Goal: Information Seeking & Learning: Learn about a topic

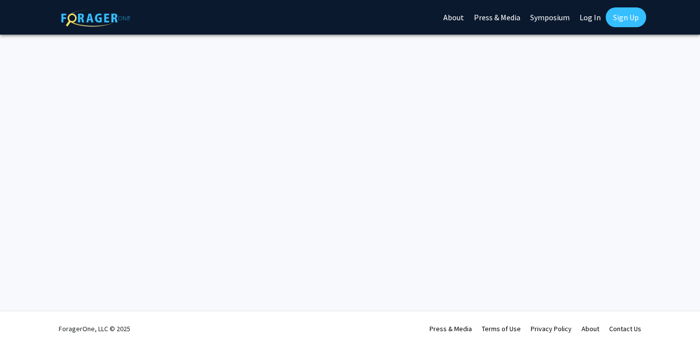
click at [594, 18] on link "Log In" at bounding box center [590, 17] width 31 height 35
click at [589, 18] on link "Log In" at bounding box center [590, 17] width 31 height 35
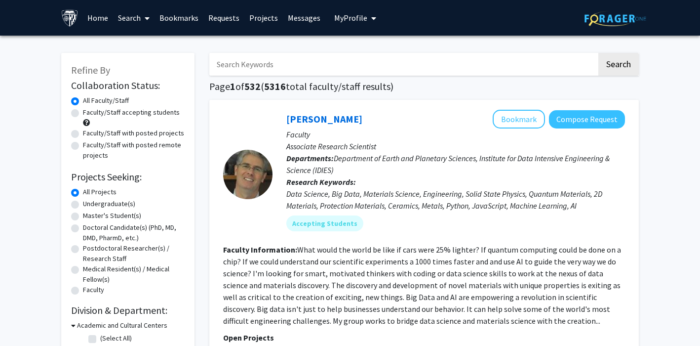
click at [93, 214] on label "Master's Student(s)" at bounding box center [112, 215] width 58 height 10
click at [89, 214] on input "Master's Student(s)" at bounding box center [86, 213] width 6 height 6
radio input "true"
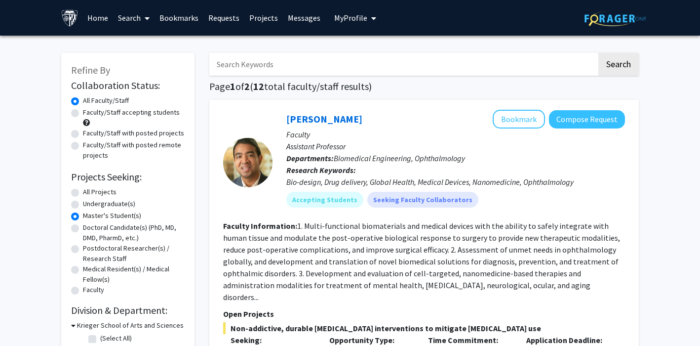
click at [113, 145] on label "Faculty/Staff with posted remote projects" at bounding box center [134, 150] width 102 height 21
click at [89, 145] on input "Faculty/Staff with posted remote projects" at bounding box center [86, 143] width 6 height 6
radio input "true"
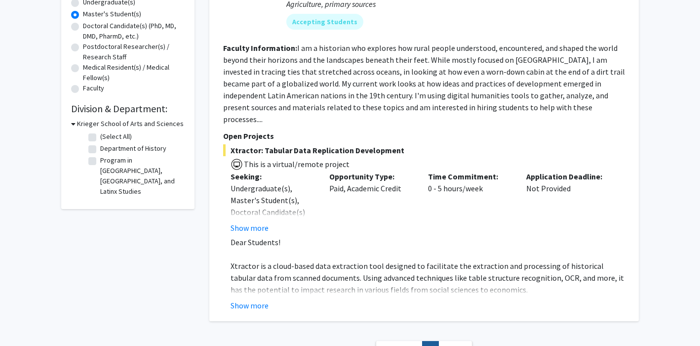
scroll to position [199, 0]
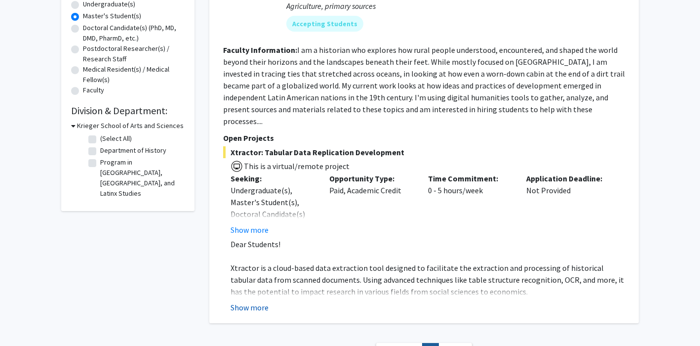
click at [264, 301] on button "Show more" at bounding box center [250, 307] width 38 height 12
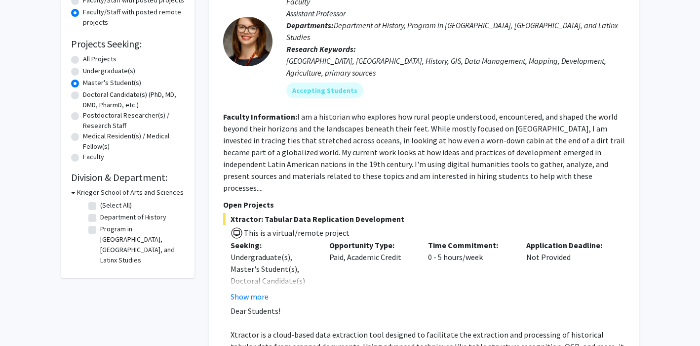
scroll to position [0, 0]
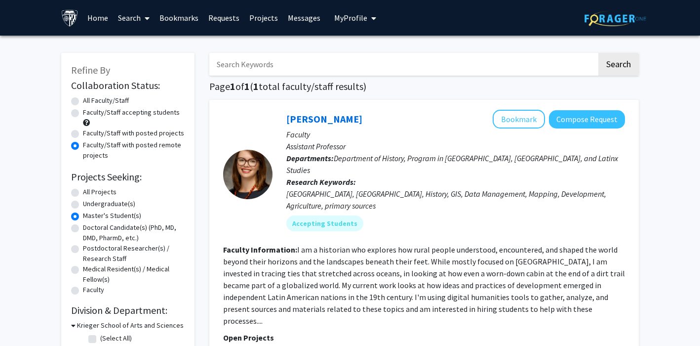
click at [98, 114] on label "Faculty/Staff accepting students" at bounding box center [131, 112] width 97 height 10
click at [89, 114] on input "Faculty/Staff accepting students" at bounding box center [86, 110] width 6 height 6
radio input "true"
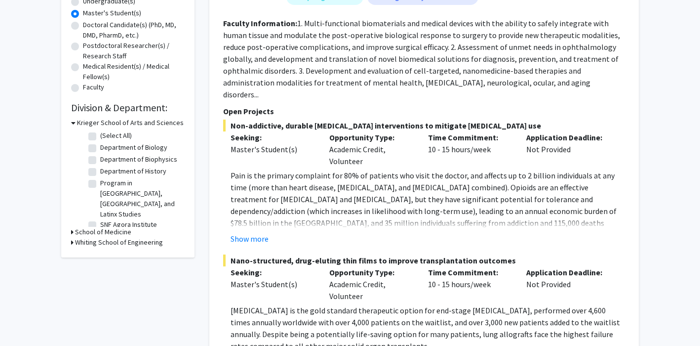
scroll to position [199, 0]
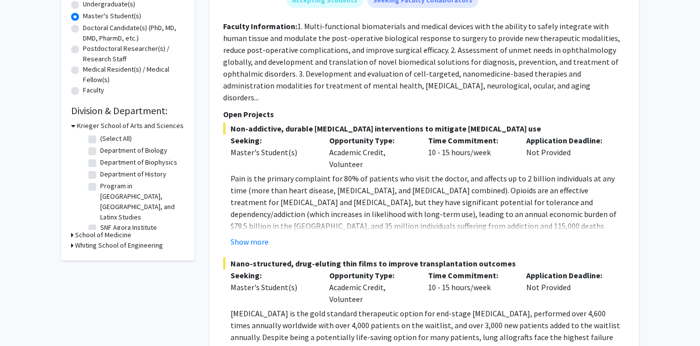
click at [119, 230] on h3 "School of Medicine" at bounding box center [103, 235] width 56 height 10
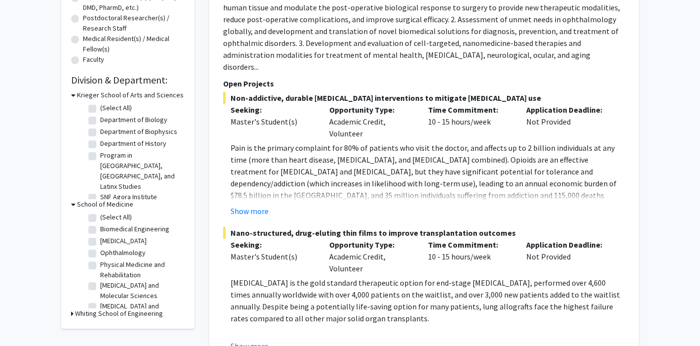
scroll to position [239, 0]
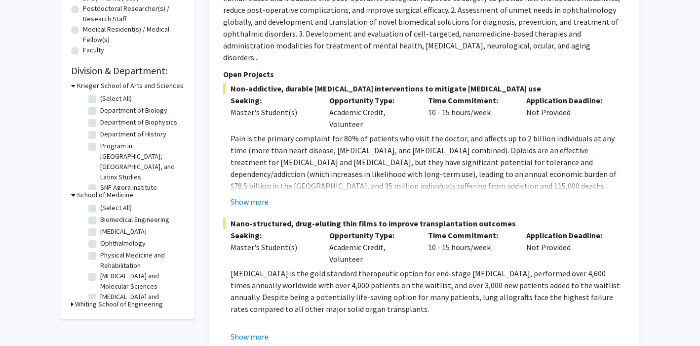
click at [127, 299] on h3 "Whiting School of Engineering" at bounding box center [119, 304] width 88 height 10
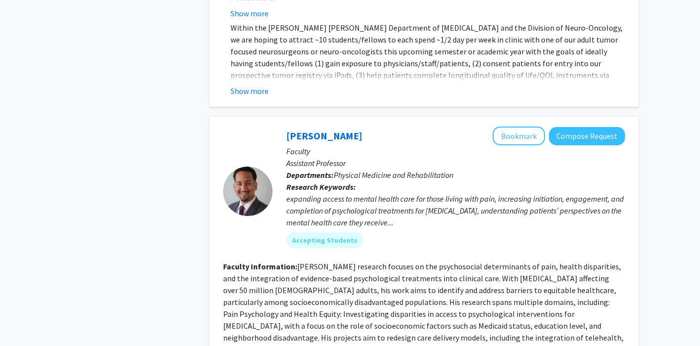
scroll to position [1198, 0]
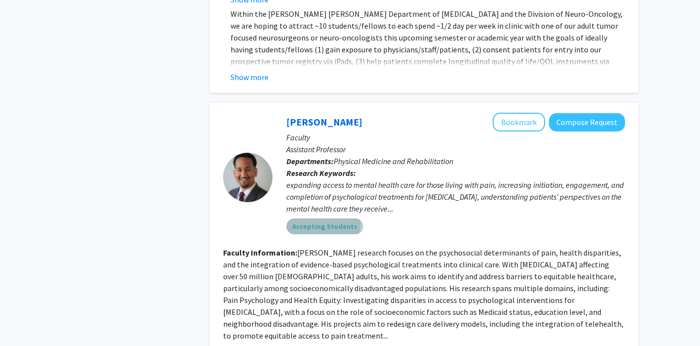
click at [323, 218] on mat-chip "Accepting Students" at bounding box center [324, 226] width 77 height 16
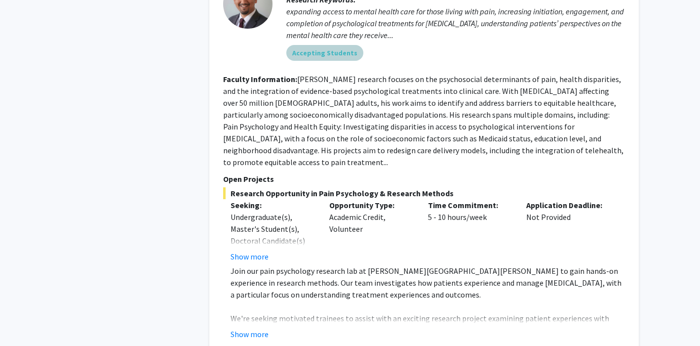
scroll to position [1375, 0]
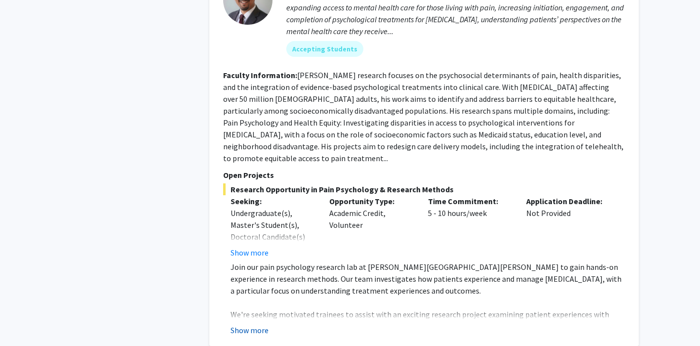
click at [251, 324] on button "Show more" at bounding box center [250, 330] width 38 height 12
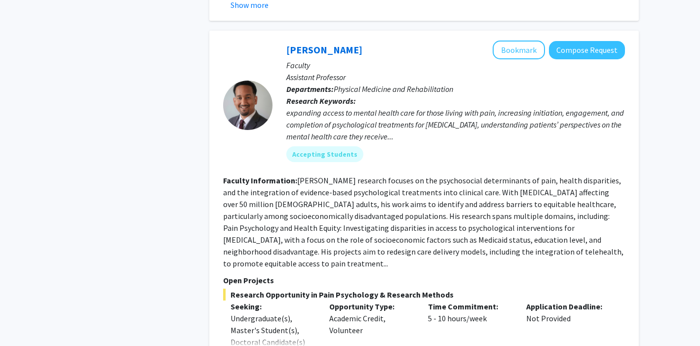
scroll to position [1271, 0]
drag, startPoint x: 298, startPoint y: 143, endPoint x: 416, endPoint y: 165, distance: 119.6
click at [420, 175] on fg-read-more "[PERSON_NAME] research focuses on the psychosocial determinants of pain, health…" at bounding box center [423, 221] width 400 height 93
click at [416, 175] on fg-read-more "[PERSON_NAME] research focuses on the psychosocial determinants of pain, health…" at bounding box center [423, 221] width 400 height 93
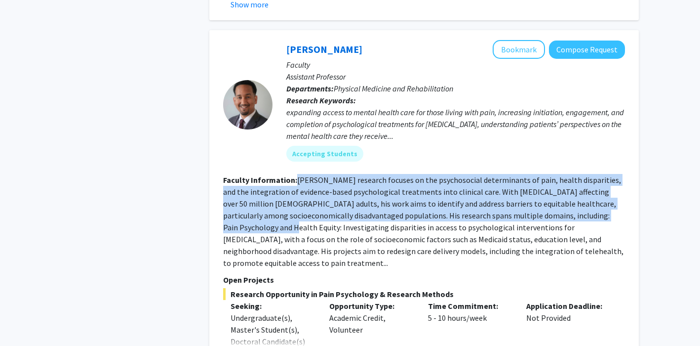
drag, startPoint x: 297, startPoint y: 144, endPoint x: 589, endPoint y: 176, distance: 293.4
click at [589, 176] on fg-read-more "[PERSON_NAME] research focuses on the psychosocial determinants of pain, health…" at bounding box center [423, 221] width 400 height 93
copy fg-read-more "[PERSON_NAME] research focuses on the psychosocial determinants of pain, health…"
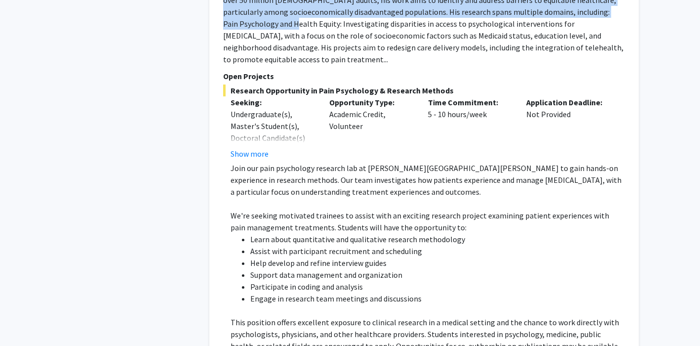
scroll to position [1473, 0]
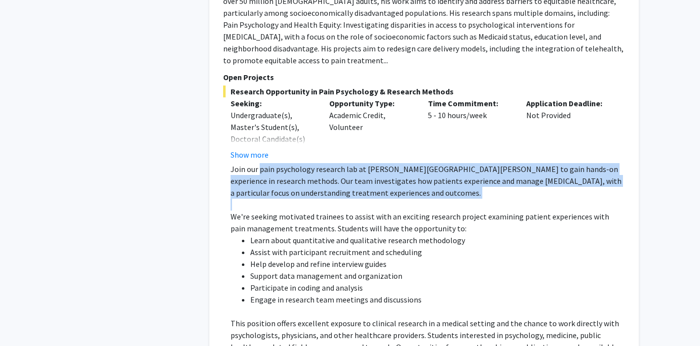
drag, startPoint x: 259, startPoint y: 122, endPoint x: 429, endPoint y: 151, distance: 172.6
click at [431, 163] on div "Join our pain psychology research lab at [PERSON_NAME][GEOGRAPHIC_DATA][PERSON_…" at bounding box center [428, 281] width 394 height 237
copy p "pain psychology research lab at [PERSON_NAME][GEOGRAPHIC_DATA][PERSON_NAME] to …"
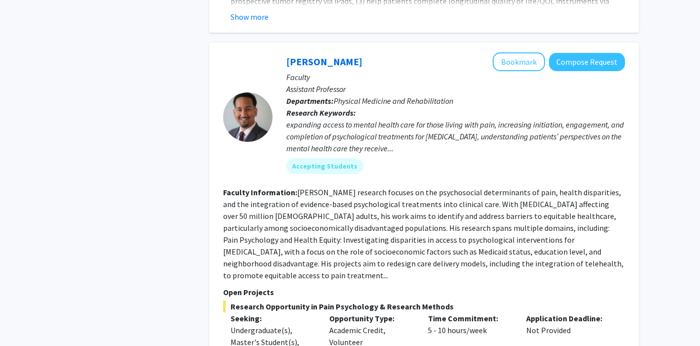
scroll to position [1258, 0]
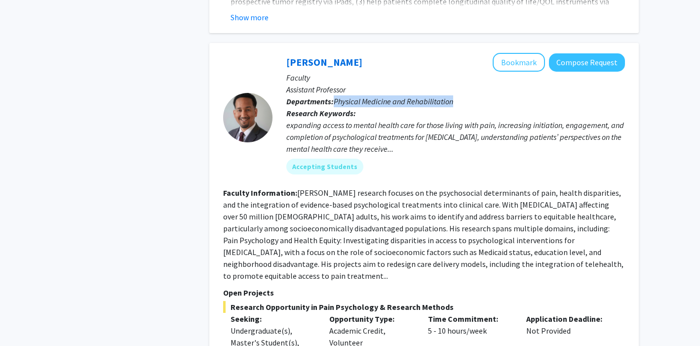
drag, startPoint x: 335, startPoint y: 66, endPoint x: 480, endPoint y: 66, distance: 145.1
click at [480, 95] on p "Departments: Physical Medicine and Rehabilitation" at bounding box center [455, 101] width 339 height 12
copy span "Physical Medicine and Rehabilitation"
